Goal: Transaction & Acquisition: Subscribe to service/newsletter

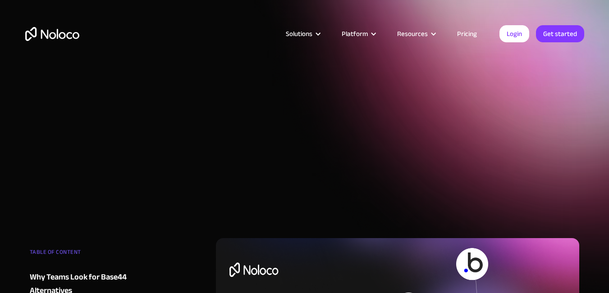
click at [558, 43] on div "Solutions Use Cases Business Types Project Management Keep track of customers, …" at bounding box center [304, 33] width 577 height 35
click at [555, 37] on link "Get started" at bounding box center [560, 33] width 48 height 17
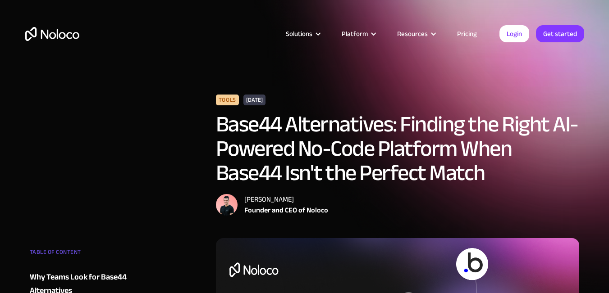
click at [560, 25] on div "Solutions Use Cases Business Types Project Management Keep track of customers, …" at bounding box center [304, 33] width 577 height 35
click at [561, 31] on link "Get started" at bounding box center [560, 33] width 48 height 17
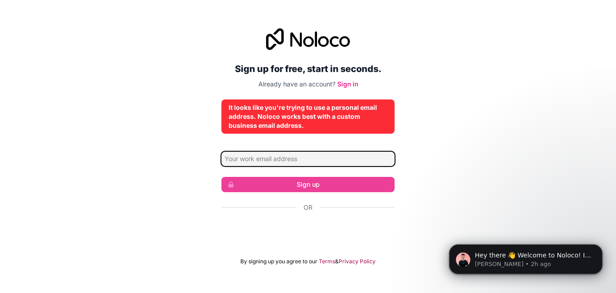
click at [289, 159] on input "Email address" at bounding box center [307, 159] width 173 height 14
type input "haydarnizrobov@icloud.com"
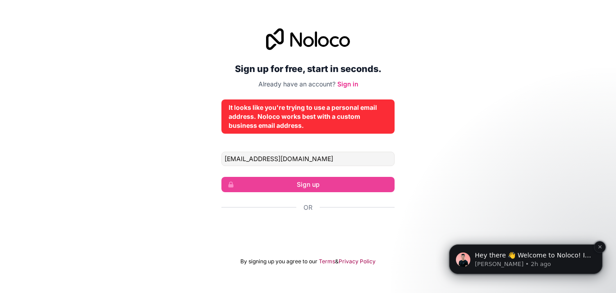
click at [549, 262] on p "Darragh • 2h ago" at bounding box center [533, 264] width 116 height 8
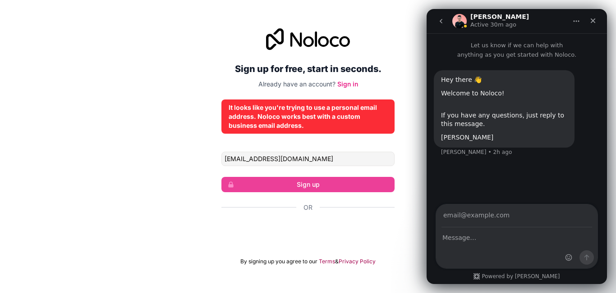
click at [416, 144] on div "Sign up for free, start in seconds. Already have an account? Sign in It looks l…" at bounding box center [308, 147] width 616 height 262
click at [591, 18] on icon "Close" at bounding box center [592, 20] width 7 height 7
